Goal: Use online tool/utility: Use online tool/utility

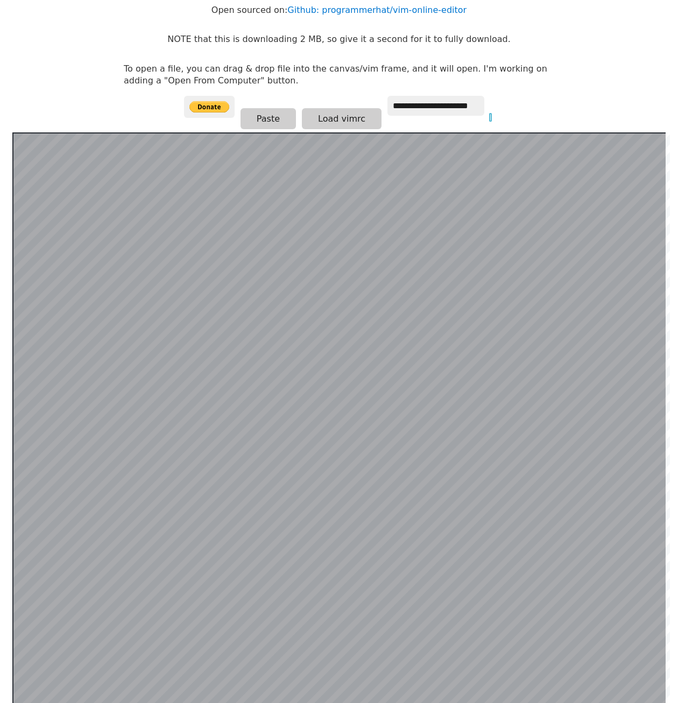
scroll to position [102, 0]
click at [418, 110] on input "**********" at bounding box center [436, 106] width 97 height 20
click at [335, 124] on button "Load vimrc" at bounding box center [342, 119] width 80 height 21
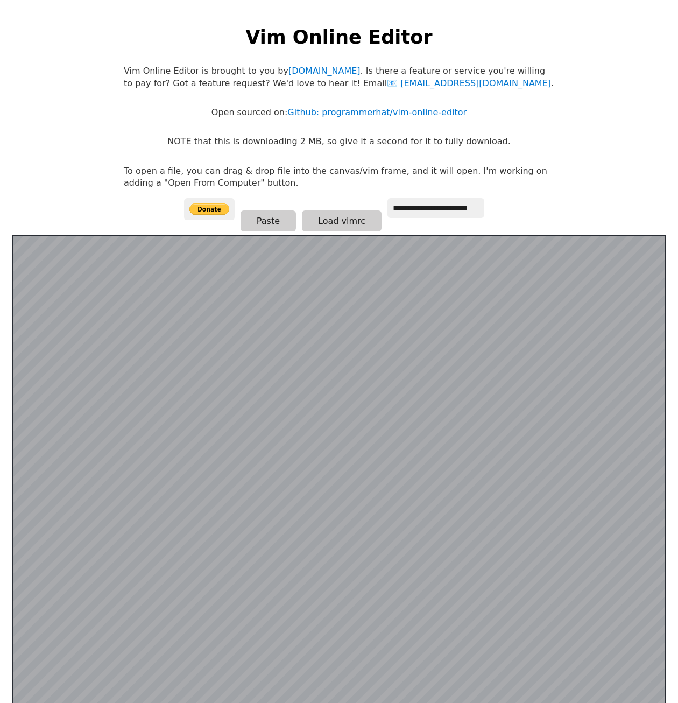
scroll to position [102, 0]
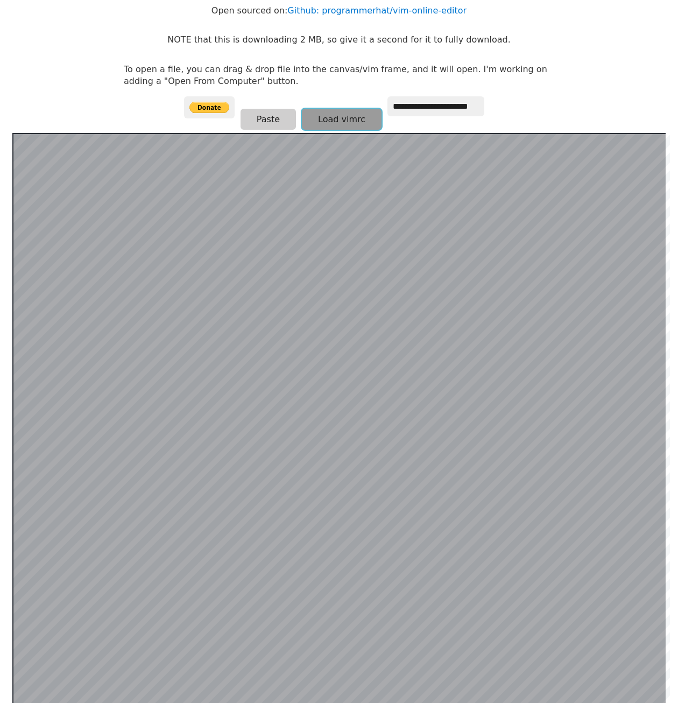
click at [358, 117] on button "Load vimrc" at bounding box center [342, 119] width 80 height 21
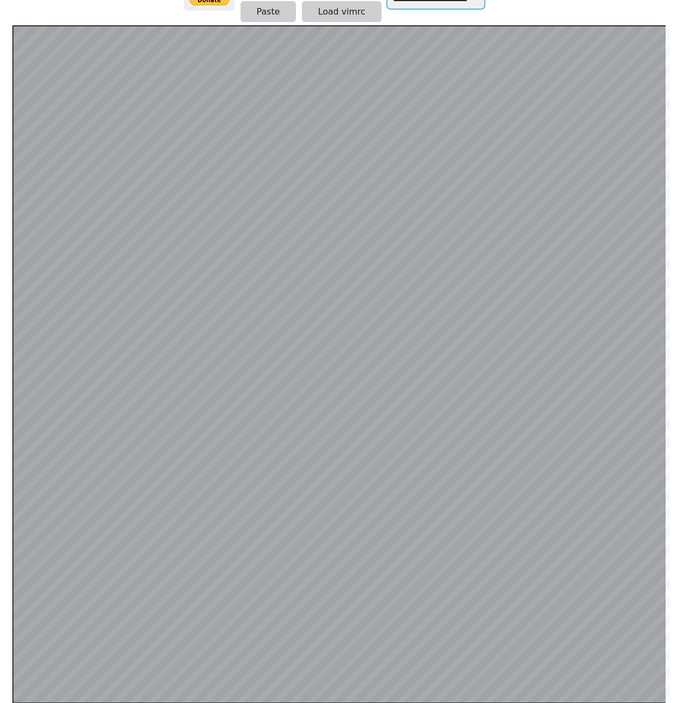
click at [262, 17] on button "Paste" at bounding box center [268, 11] width 55 height 21
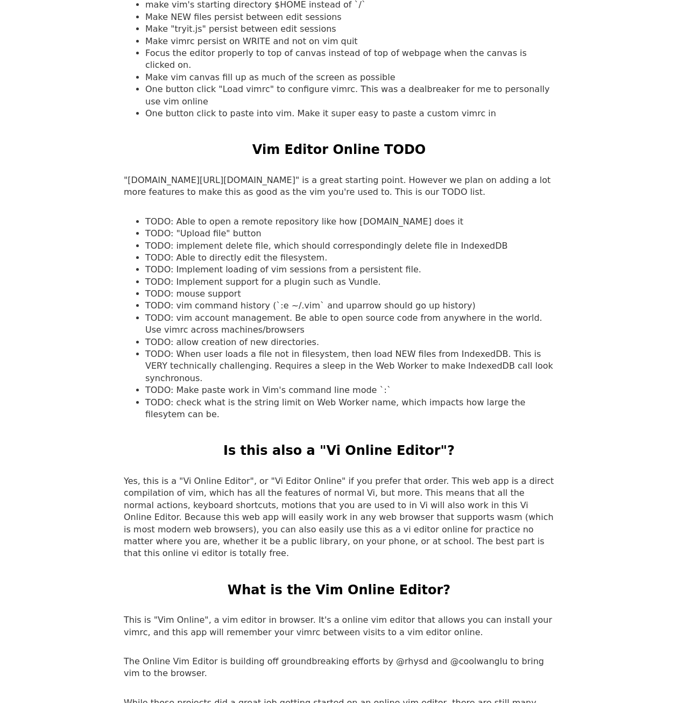
scroll to position [1244, 0]
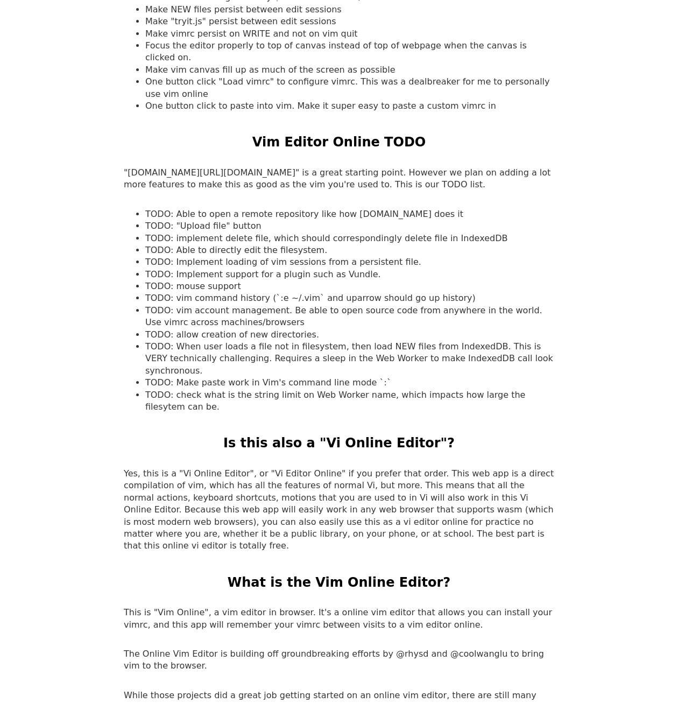
drag, startPoint x: 475, startPoint y: 492, endPoint x: 471, endPoint y: 512, distance: 20.9
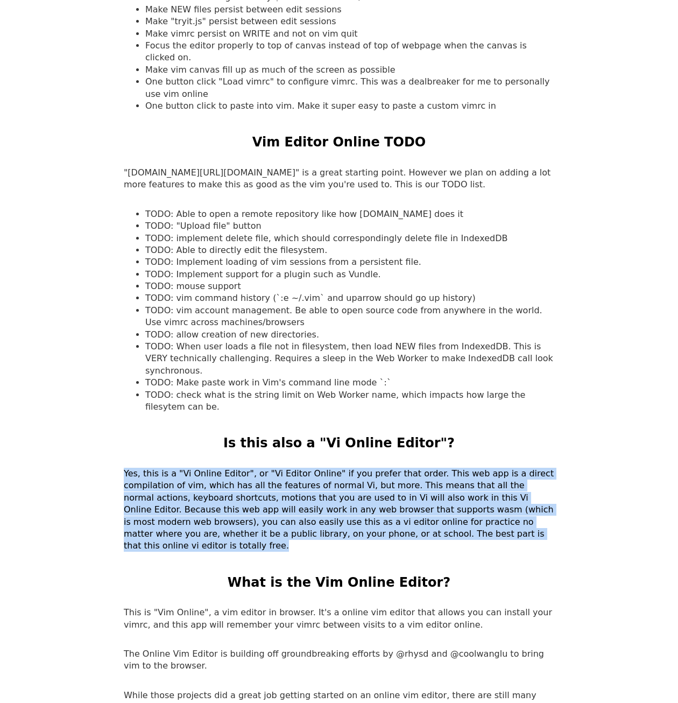
drag, startPoint x: 418, startPoint y: 493, endPoint x: 125, endPoint y: 431, distance: 299.2
click at [125, 468] on p "Yes, this is a "Vi Online Editor", or "Vi Editor Online" if you prefer that ord…" at bounding box center [339, 510] width 431 height 85
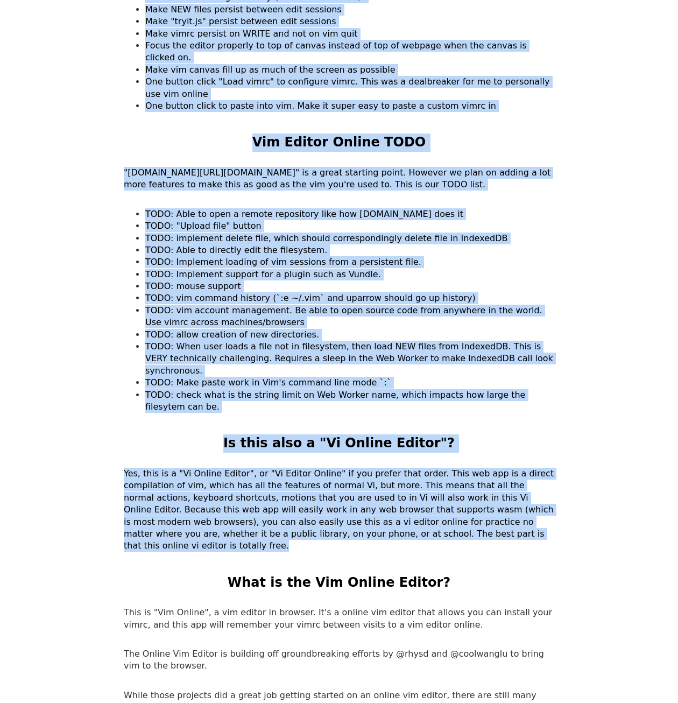
drag, startPoint x: 119, startPoint y: 430, endPoint x: 433, endPoint y: 503, distance: 322.1
click at [433, 503] on p "Yes, this is a "Vi Online Editor", or "Vi Editor Online" if you prefer that ord…" at bounding box center [339, 510] width 431 height 85
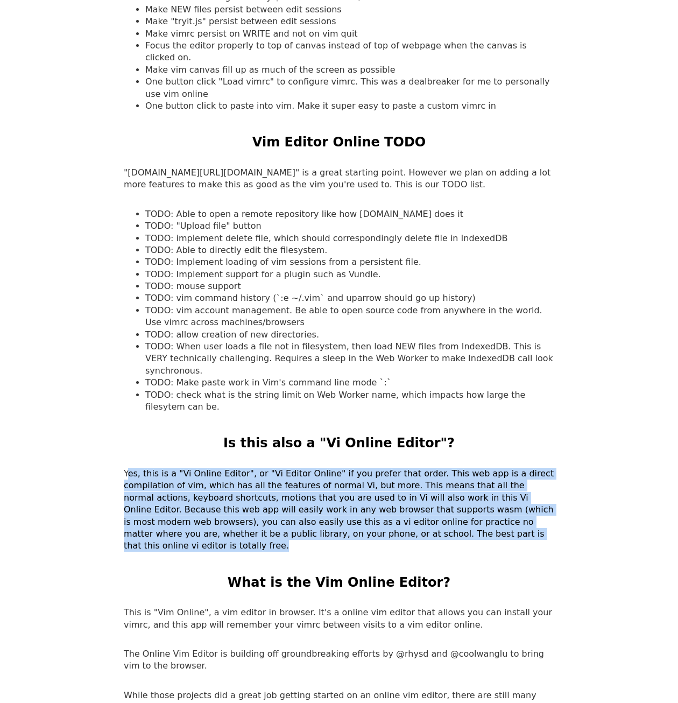
drag, startPoint x: 439, startPoint y: 503, endPoint x: 130, endPoint y: 435, distance: 316.4
click at [130, 468] on p "Yes, this is a "Vi Online Editor", or "Vi Editor Online" if you prefer that ord…" at bounding box center [339, 510] width 431 height 85
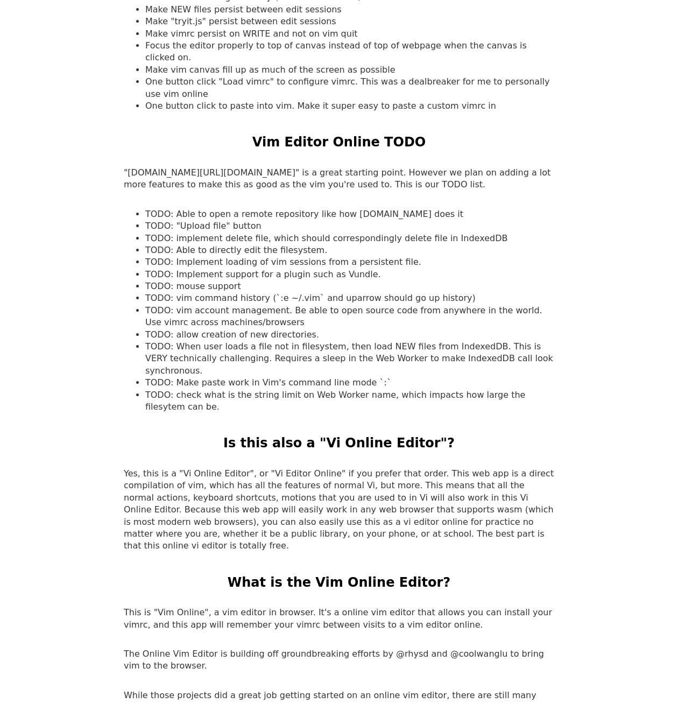
drag, startPoint x: 130, startPoint y: 435, endPoint x: 25, endPoint y: 421, distance: 105.8
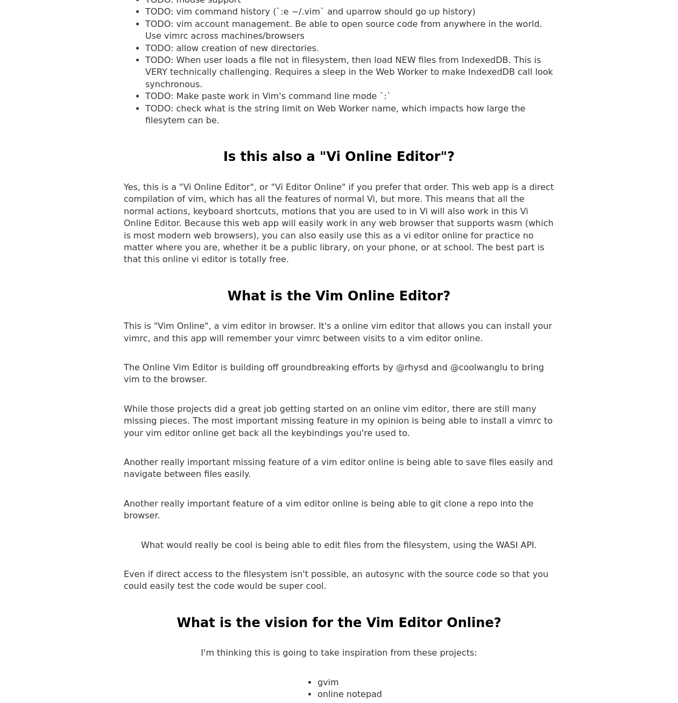
drag, startPoint x: 36, startPoint y: 404, endPoint x: 37, endPoint y: 424, distance: 20.5
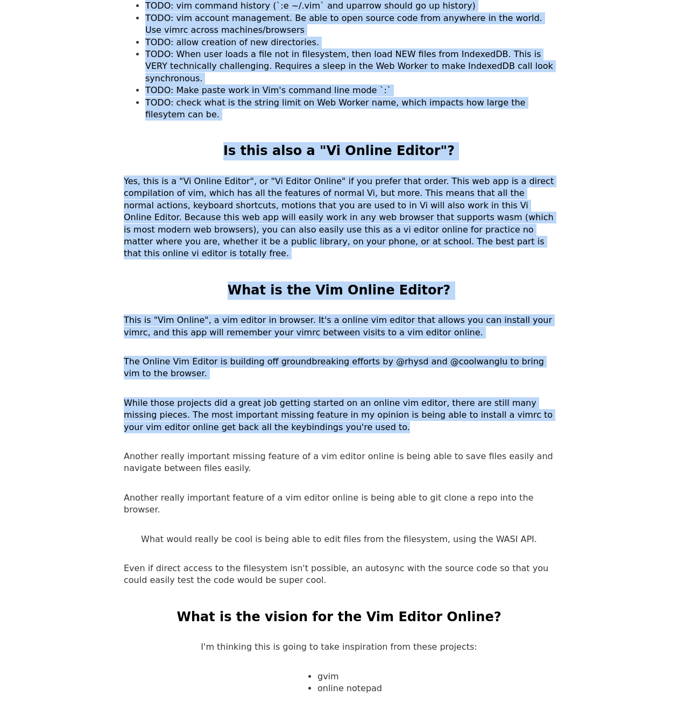
drag, startPoint x: 87, startPoint y: 355, endPoint x: 265, endPoint y: 375, distance: 178.7
click at [265, 397] on p "While those projects did a great job getting started on an online vim editor, t…" at bounding box center [339, 415] width 431 height 36
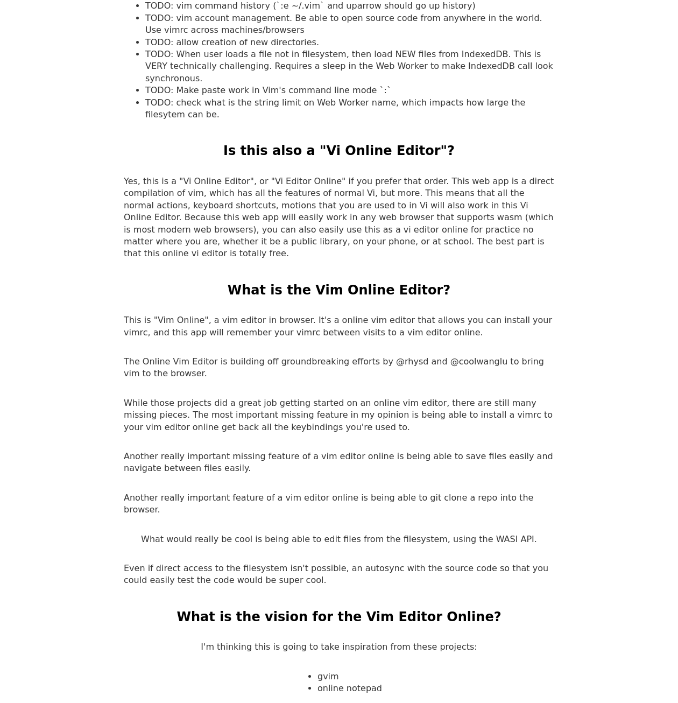
drag, startPoint x: 265, startPoint y: 376, endPoint x: 131, endPoint y: 355, distance: 135.6
click at [131, 397] on p "While those projects did a great job getting started on an online vim editor, t…" at bounding box center [339, 415] width 431 height 36
drag, startPoint x: 131, startPoint y: 355, endPoint x: 105, endPoint y: 391, distance: 44.1
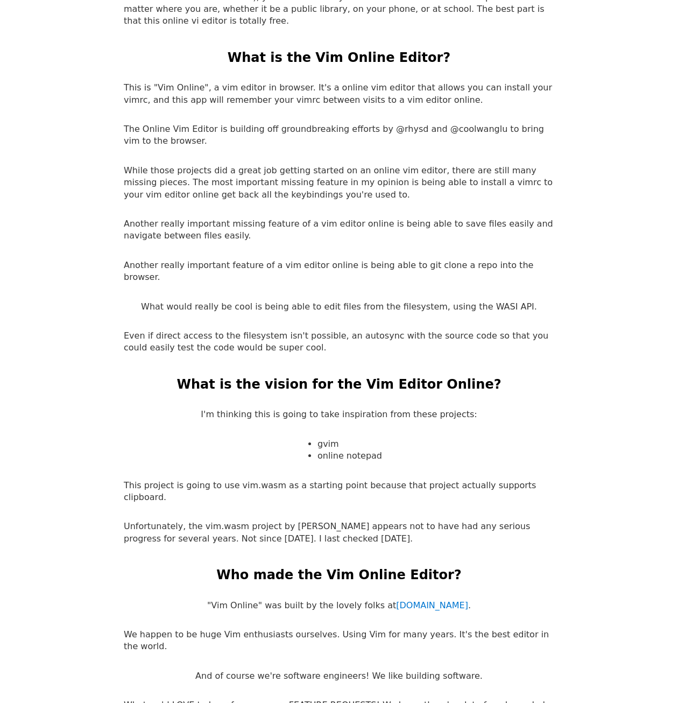
scroll to position [1789, 0]
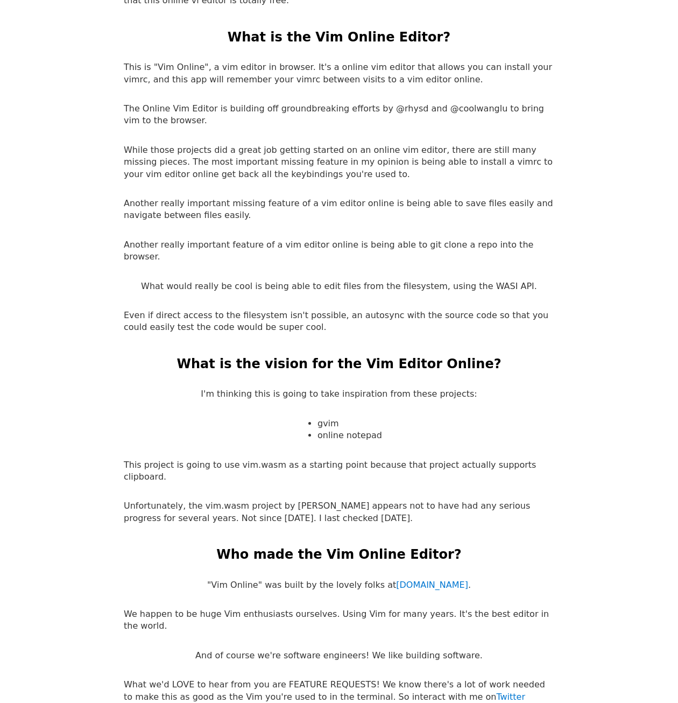
drag, startPoint x: 104, startPoint y: 398, endPoint x: 96, endPoint y: 430, distance: 33.4
drag, startPoint x: 90, startPoint y: 425, endPoint x: 308, endPoint y: 447, distance: 218.5
click at [308, 500] on p "Unfortunately, the vim.wasm project by [PERSON_NAME] appears not to have had an…" at bounding box center [339, 512] width 431 height 24
drag, startPoint x: 313, startPoint y: 452, endPoint x: 304, endPoint y: 442, distance: 13.7
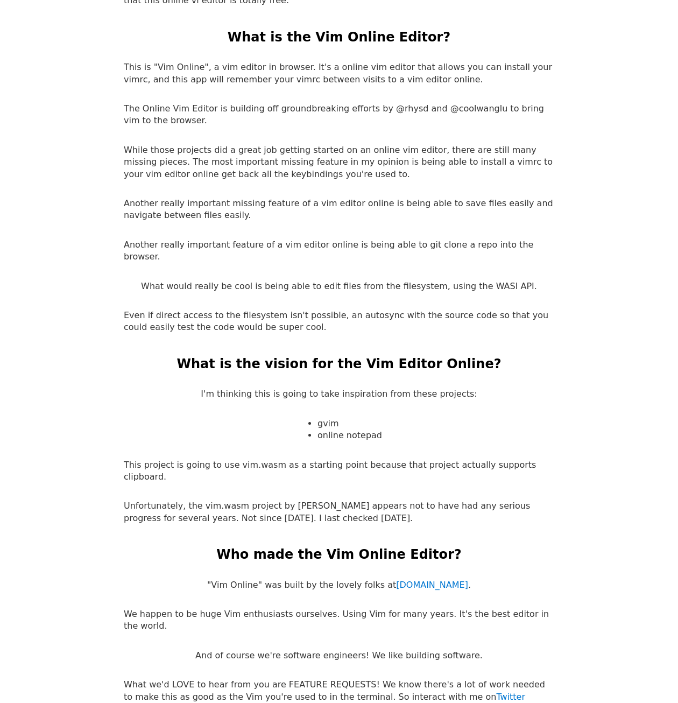
drag, startPoint x: 304, startPoint y: 442, endPoint x: 244, endPoint y: 452, distance: 60.6
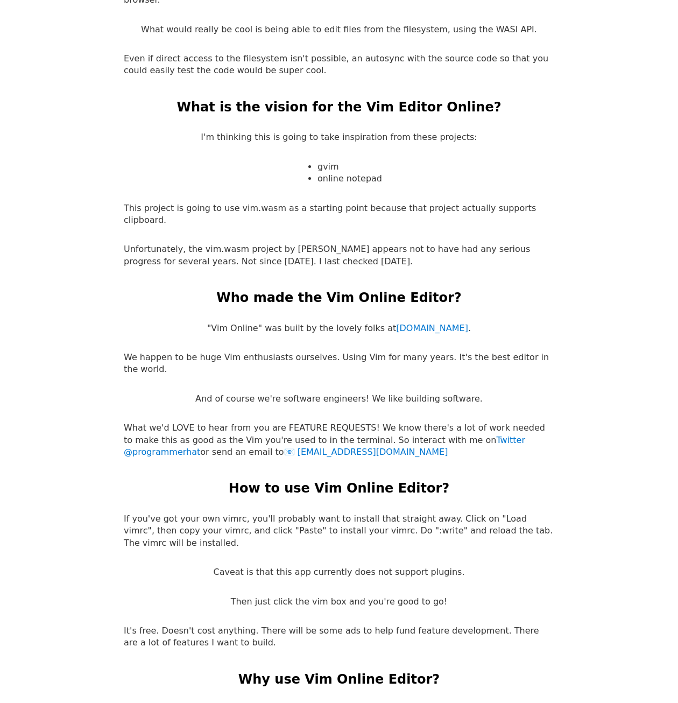
scroll to position [2046, 0]
drag, startPoint x: 218, startPoint y: 429, endPoint x: 211, endPoint y: 448, distance: 20.6
drag, startPoint x: 124, startPoint y: 439, endPoint x: 116, endPoint y: 468, distance: 29.5
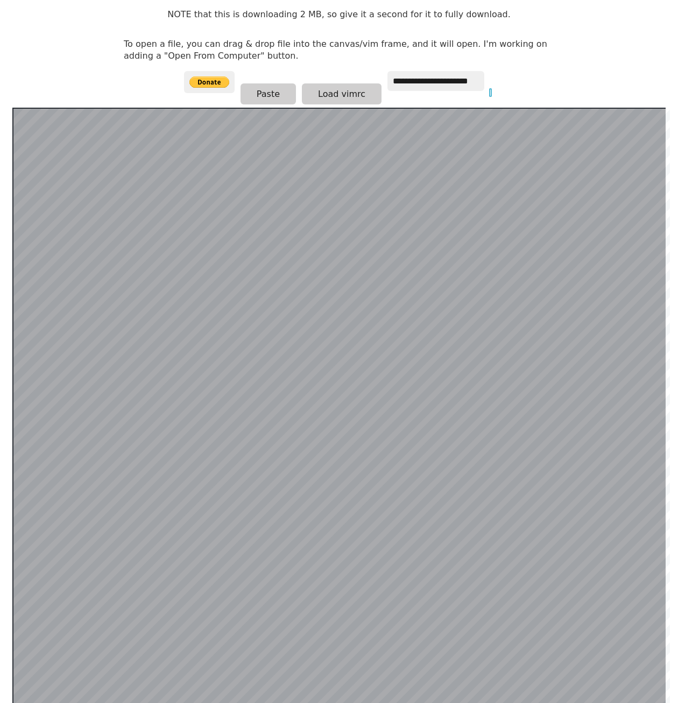
scroll to position [48, 0]
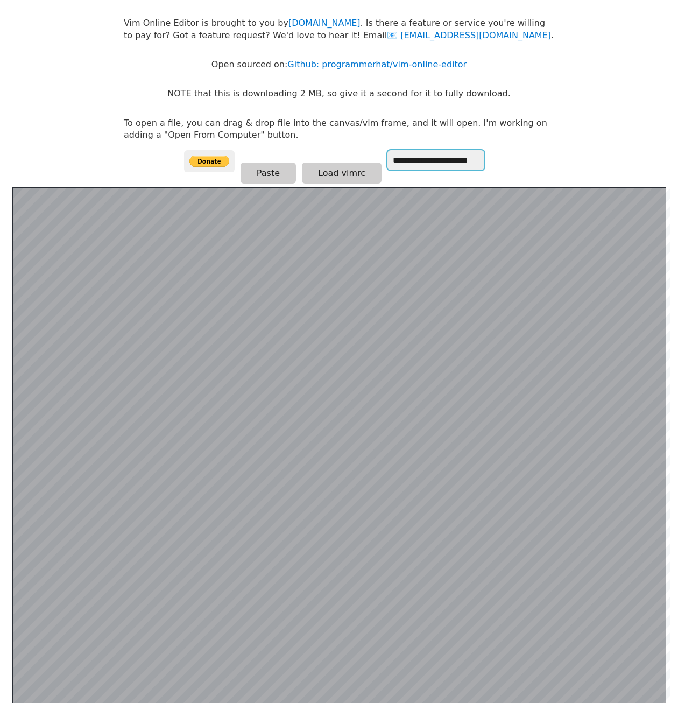
click at [453, 164] on input "**********" at bounding box center [436, 160] width 97 height 20
drag, startPoint x: 453, startPoint y: 164, endPoint x: 397, endPoint y: 165, distance: 56.5
click at [397, 165] on input "**********" at bounding box center [436, 160] width 97 height 20
click at [330, 168] on button "Load vimrc" at bounding box center [342, 173] width 80 height 21
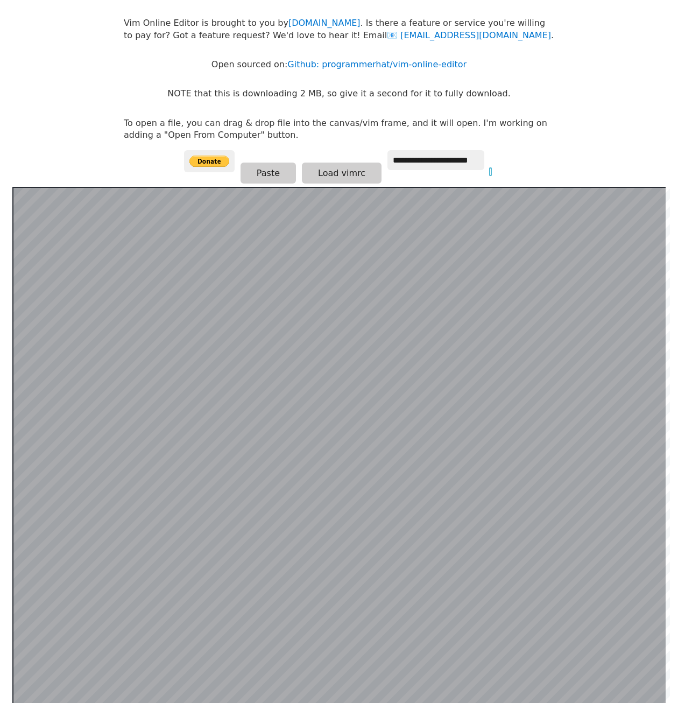
scroll to position [0, 0]
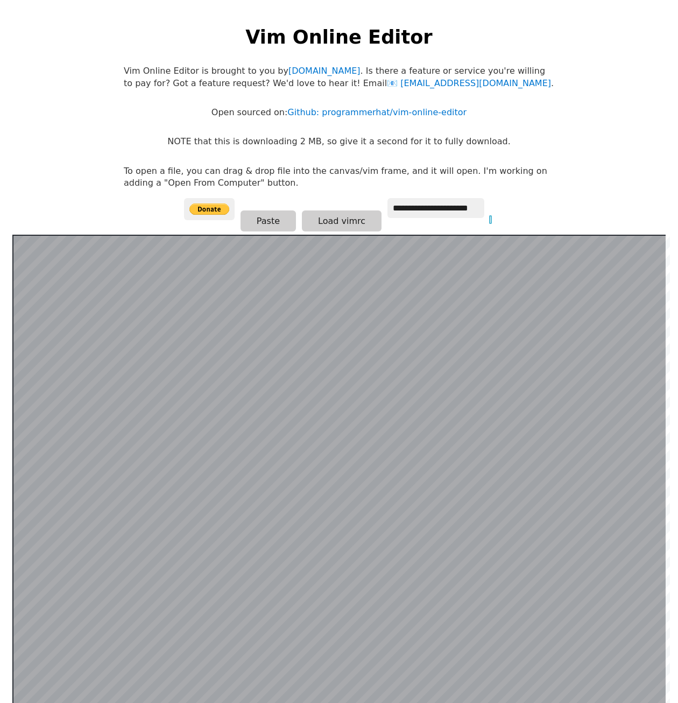
scroll to position [209, 0]
